Goal: Transaction & Acquisition: Purchase product/service

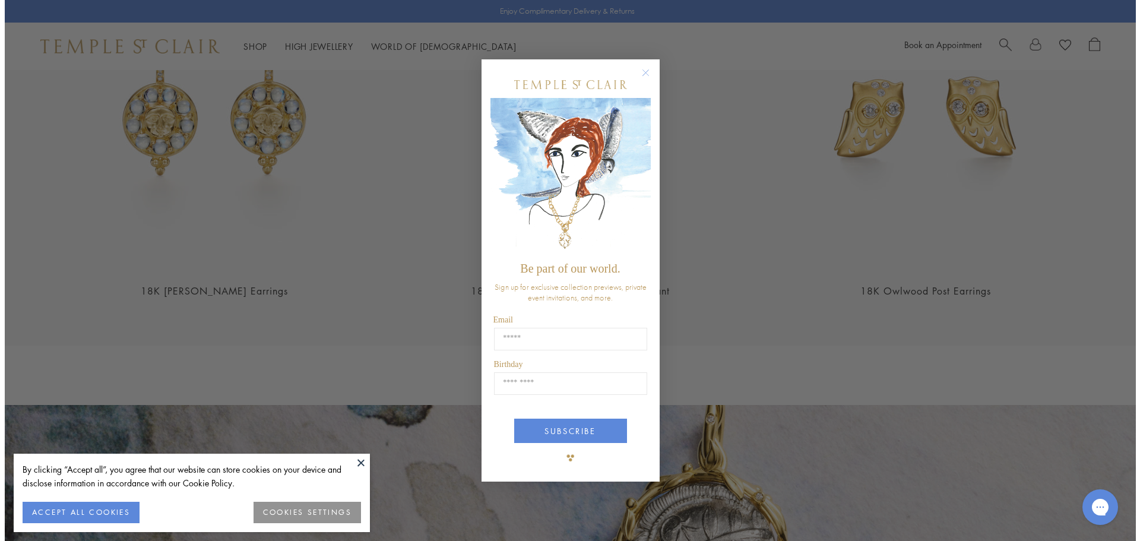
scroll to position [1969, 0]
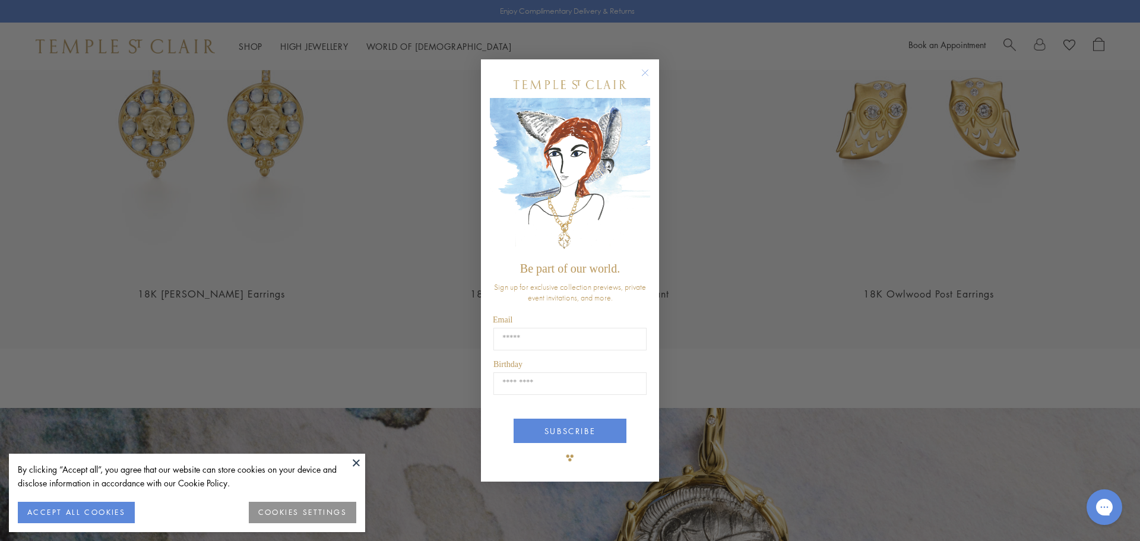
click at [645, 69] on circle "Close dialog" at bounding box center [645, 72] width 14 height 14
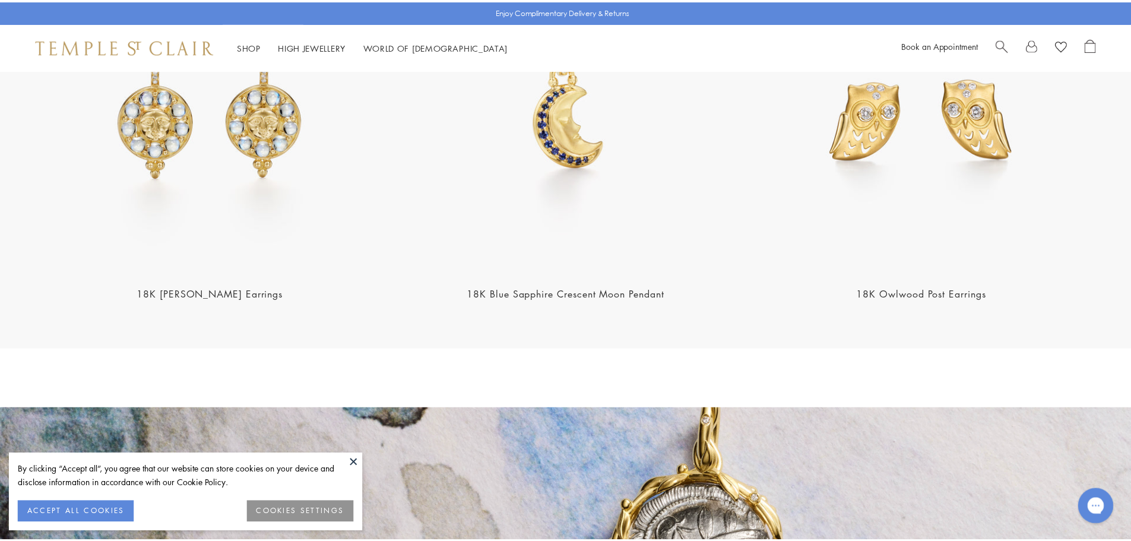
scroll to position [1960, 0]
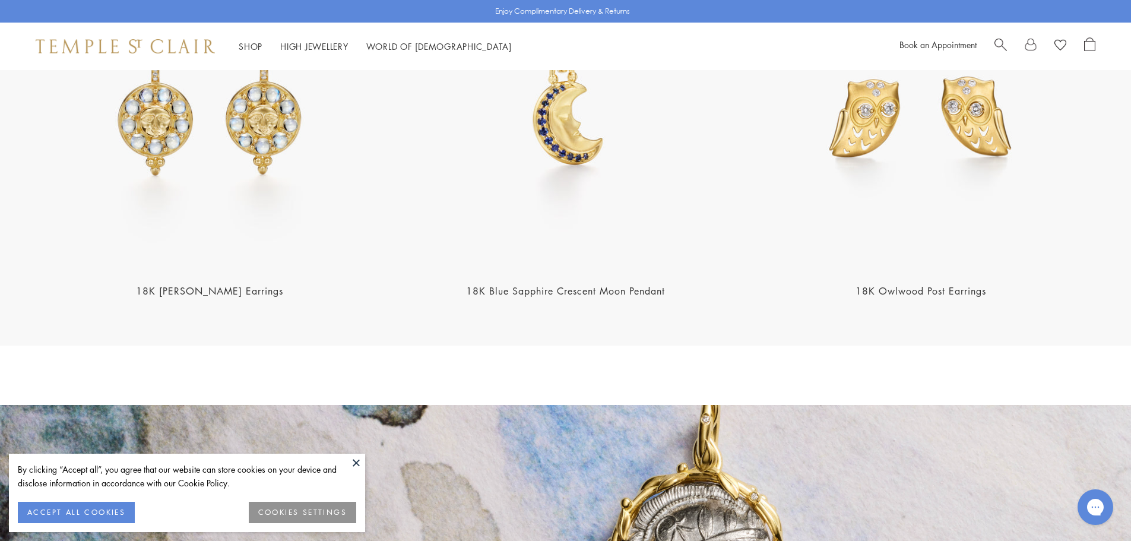
click at [93, 507] on button "ACCEPT ALL COOKIES" at bounding box center [76, 512] width 117 height 21
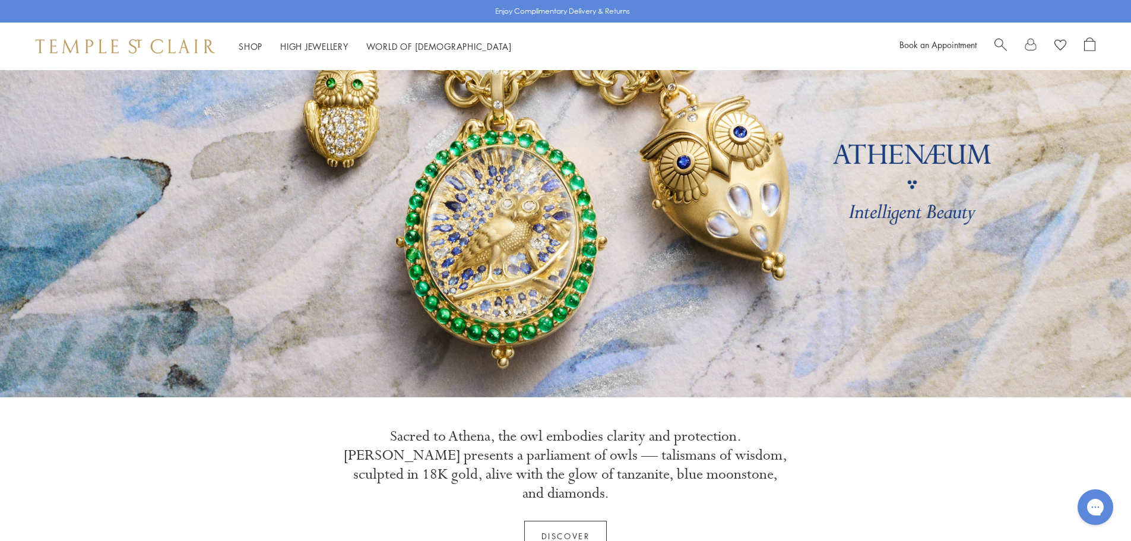
scroll to position [0, 0]
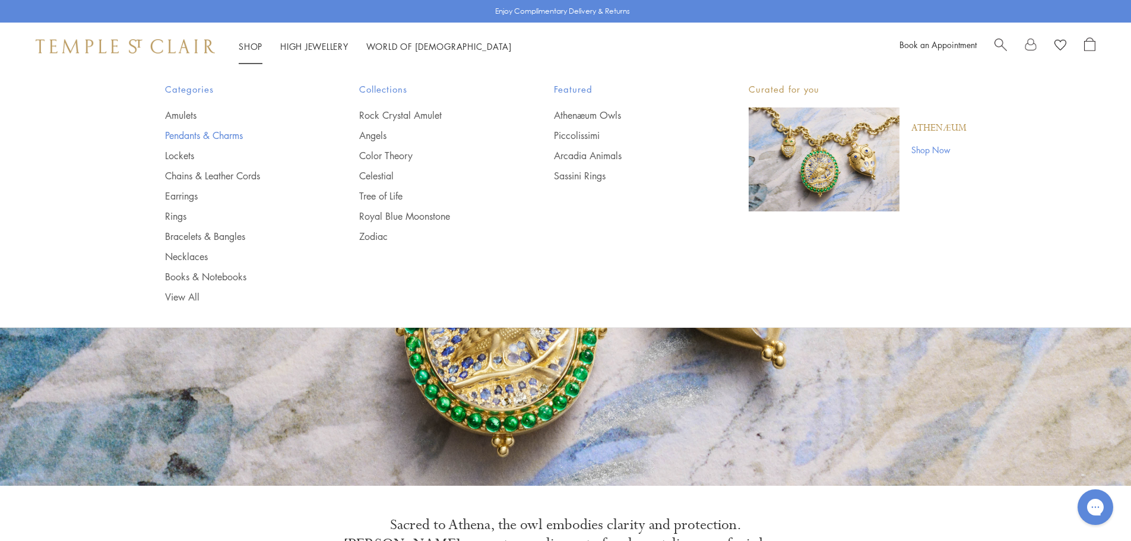
click at [201, 133] on link "Pendants & Charms" at bounding box center [238, 135] width 147 height 13
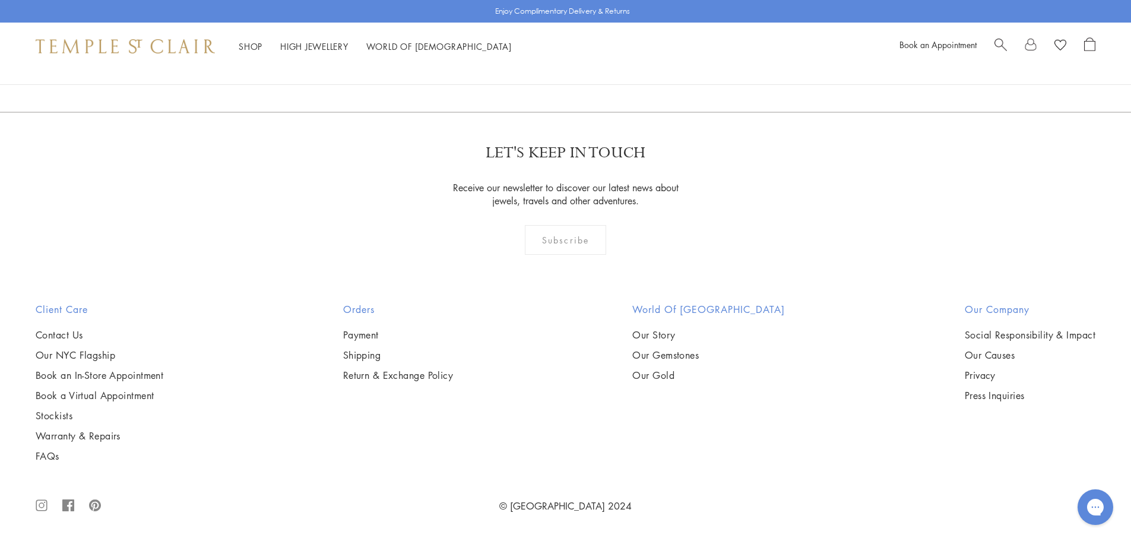
scroll to position [9027, 0]
click at [0, 0] on img at bounding box center [0, 0] width 0 height 0
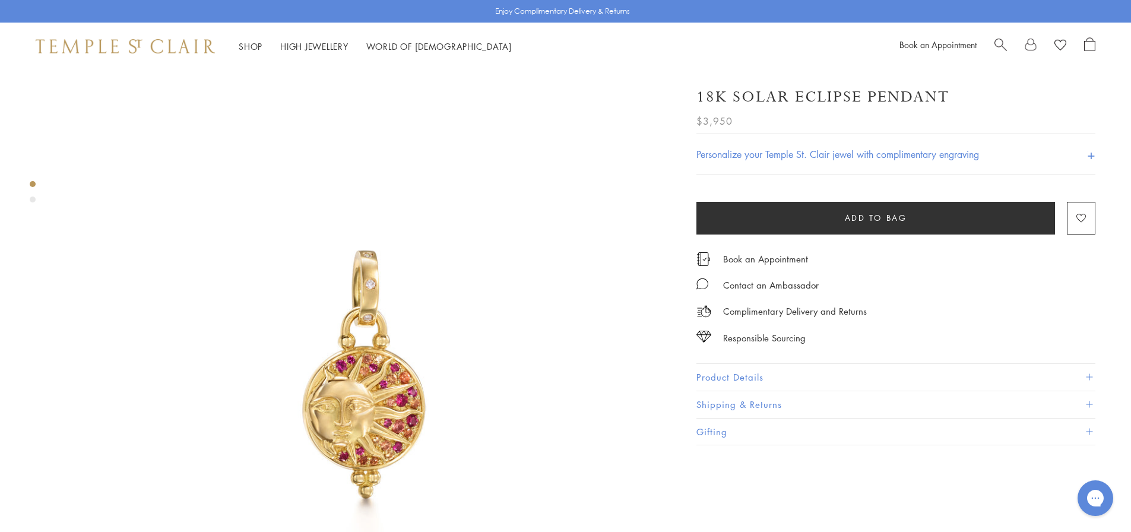
click at [748, 371] on button "Product Details" at bounding box center [896, 377] width 399 height 27
